Goal: Ask a question

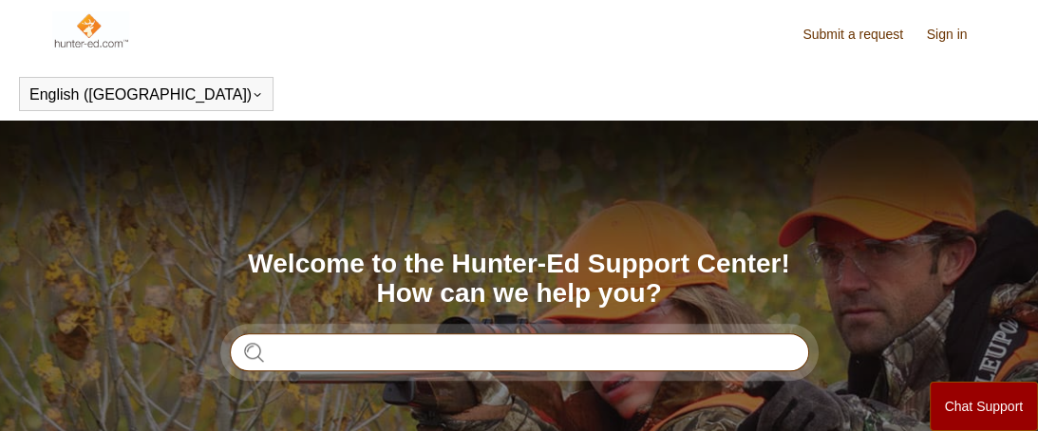
click at [271, 347] on input "Search" at bounding box center [519, 352] width 579 height 38
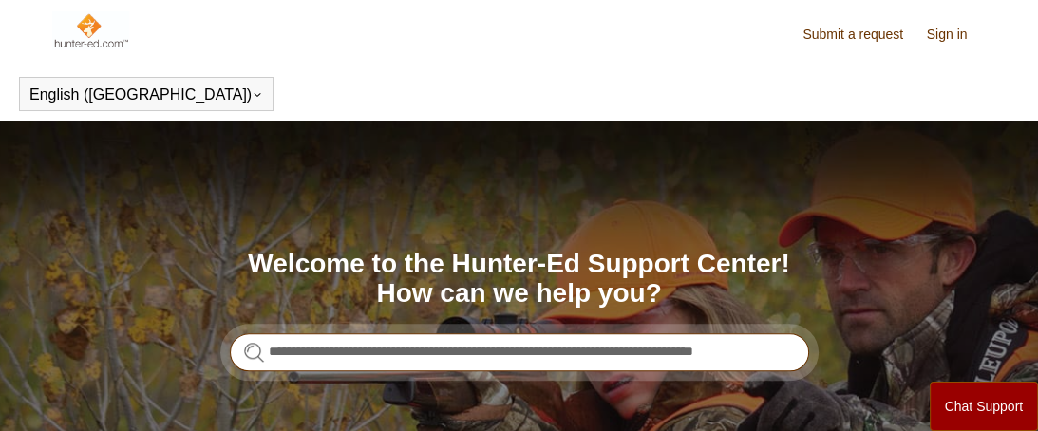
scroll to position [0, 57]
type input "**********"
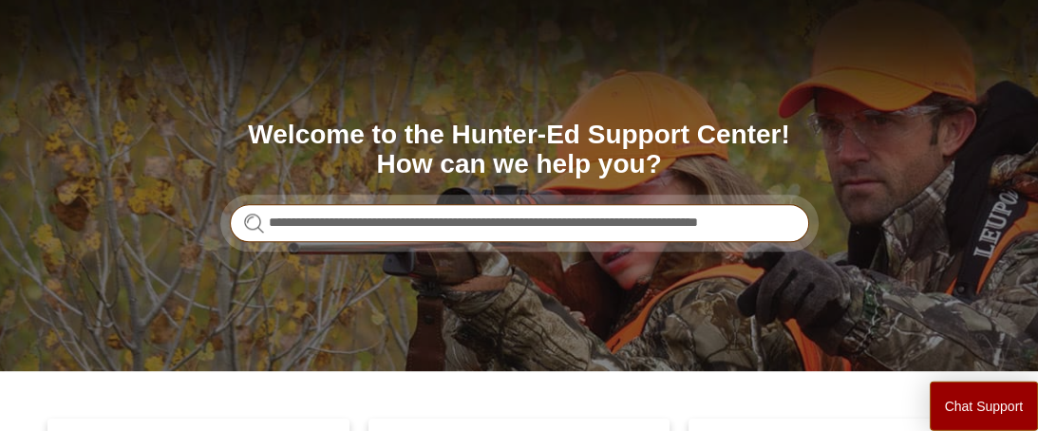
scroll to position [116, 0]
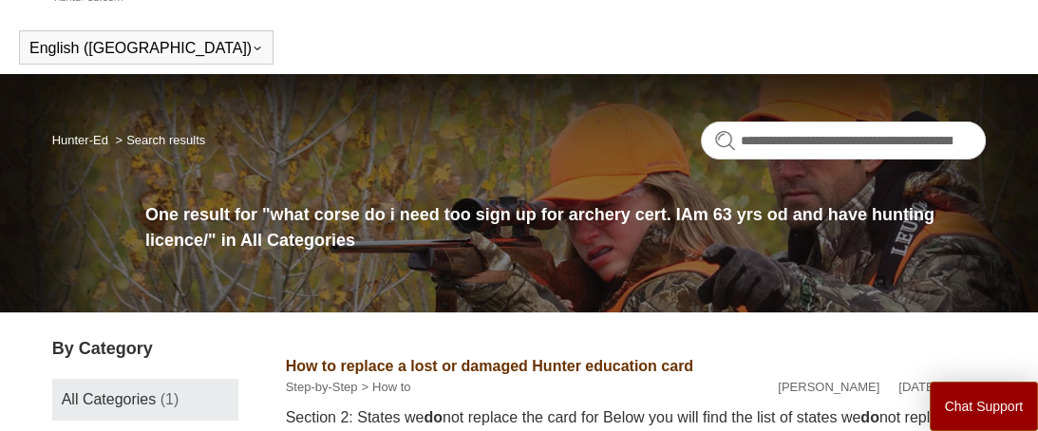
scroll to position [50, 0]
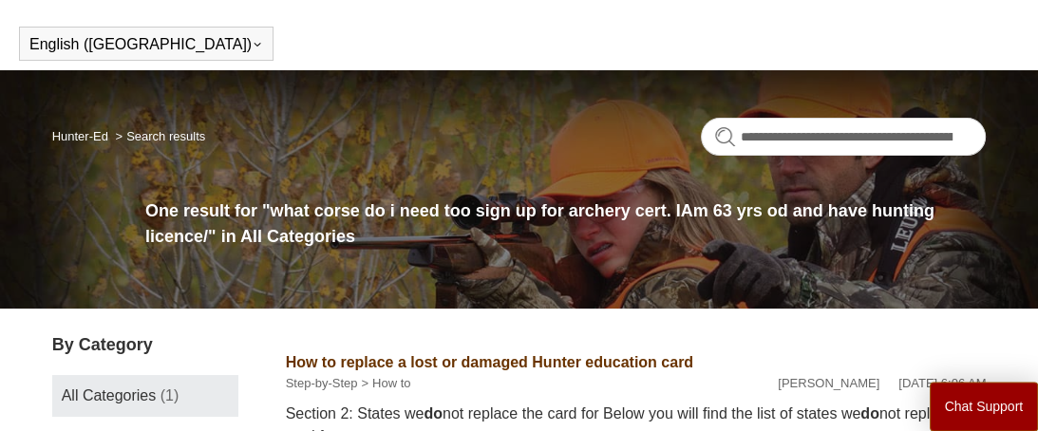
click at [95, 387] on span "All Categories" at bounding box center [109, 395] width 95 height 16
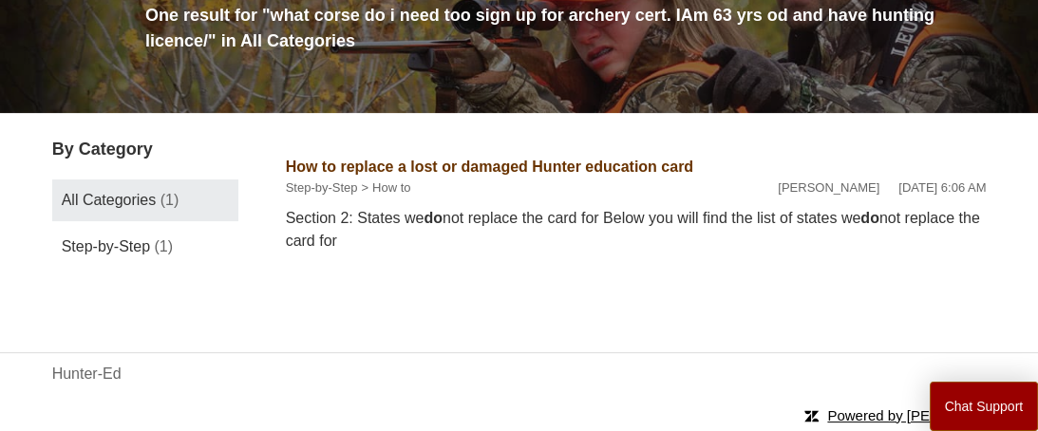
scroll to position [0, 0]
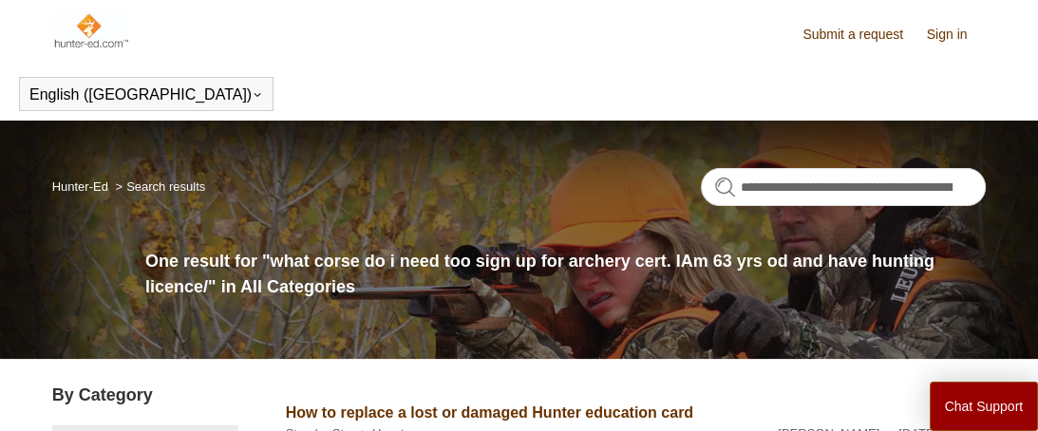
click at [818, 28] on link "Submit a request" at bounding box center [862, 35] width 120 height 20
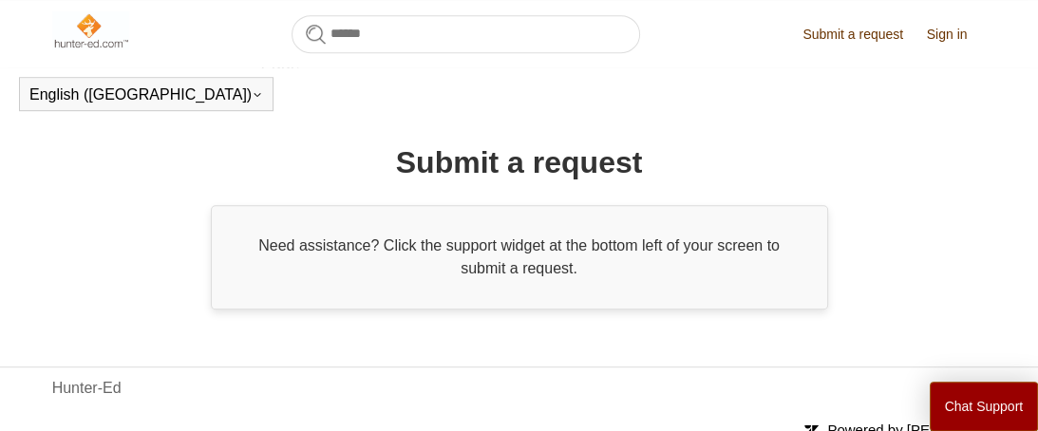
scroll to position [702, 0]
